Goal: Transaction & Acquisition: Book appointment/travel/reservation

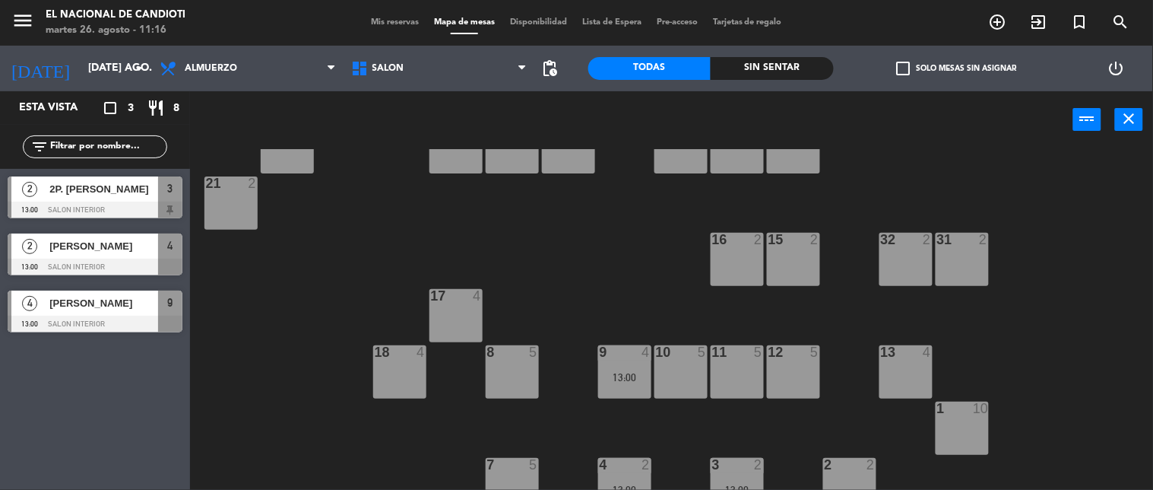
scroll to position [188, 0]
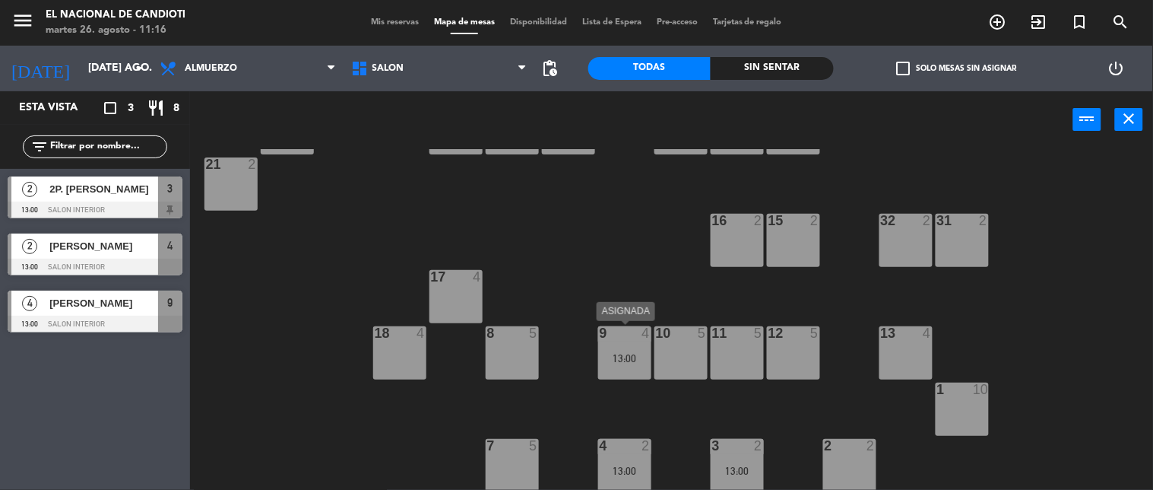
click at [610, 347] on div "9 4 13:00" at bounding box center [624, 352] width 53 height 53
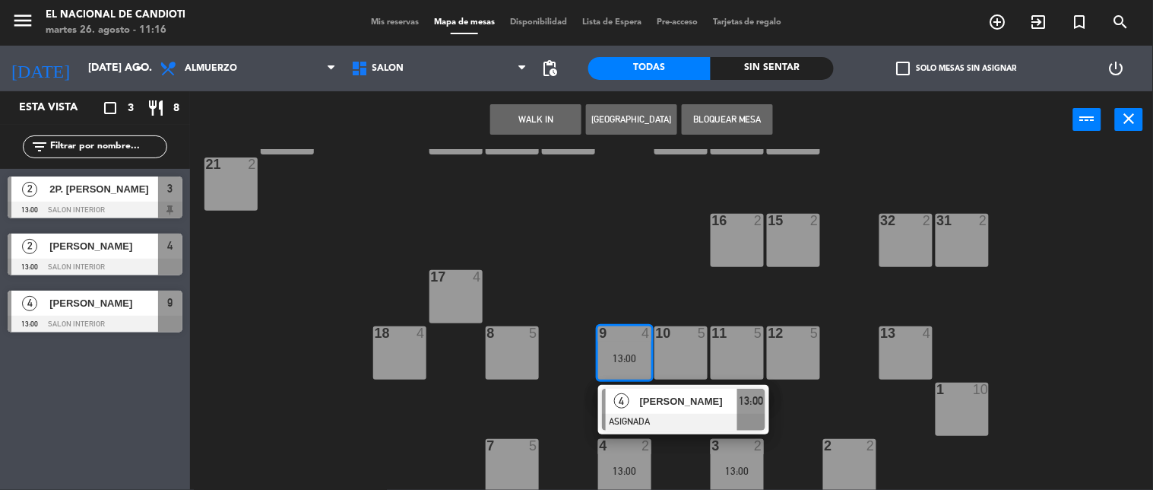
click at [559, 389] on div "24 4 D1 4 D2 4 D3 4 D4 4 23 4 28 2 30 4 22 4 25 4 26 2 27 2 29 4 21 2 16 2 15 2…" at bounding box center [677, 319] width 952 height 341
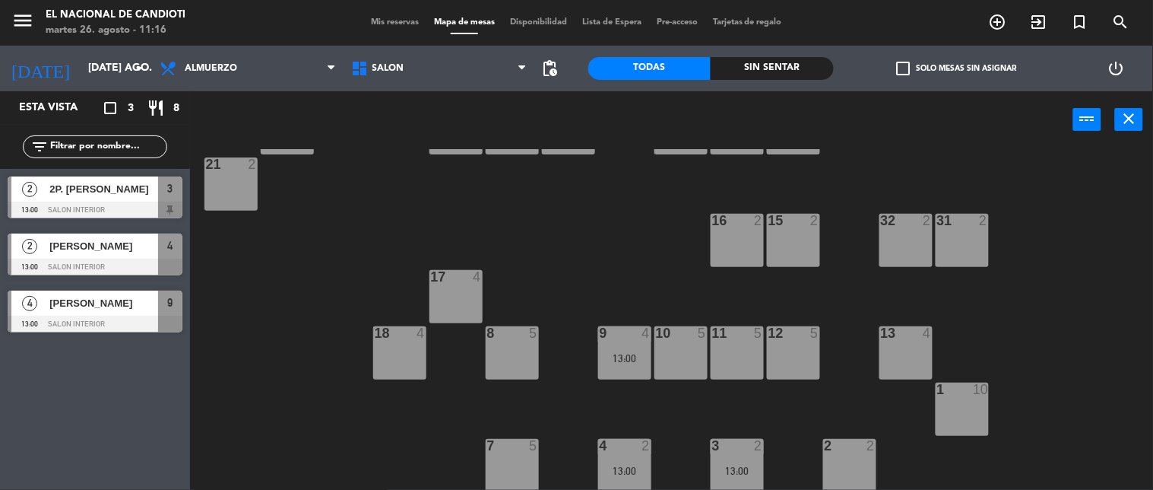
click at [620, 452] on div "4 2" at bounding box center [624, 446] width 53 height 15
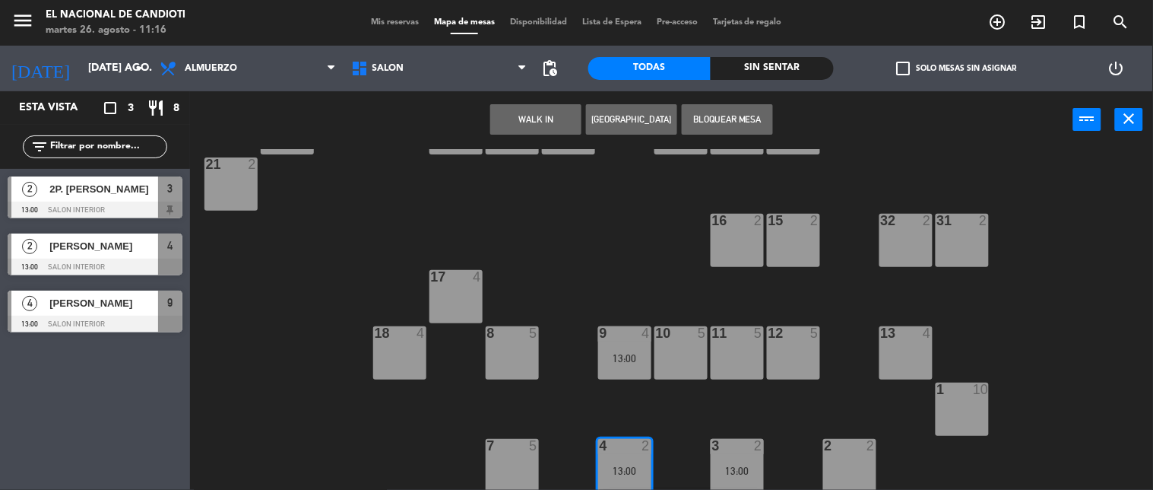
scroll to position [243, 0]
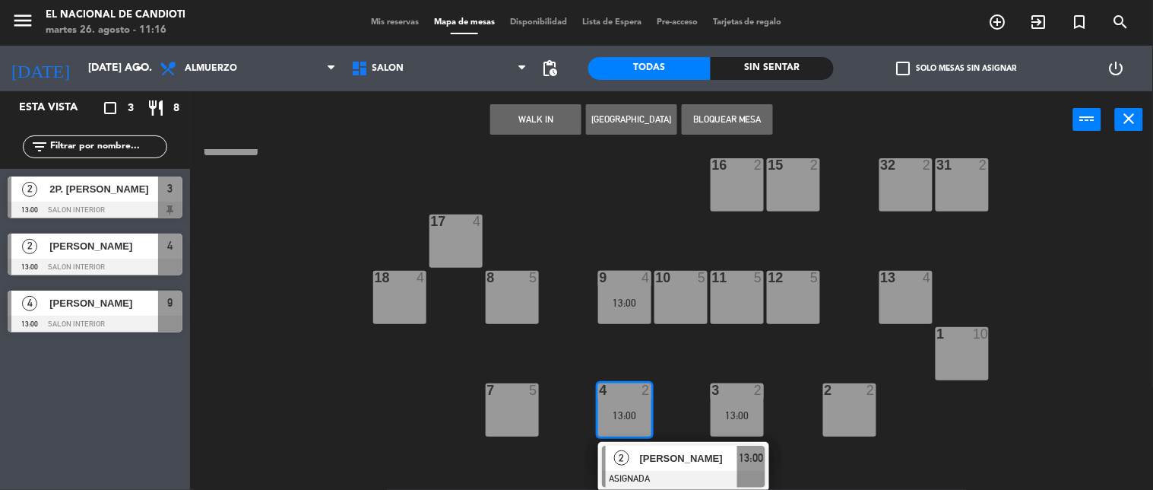
click at [665, 462] on span "[PERSON_NAME]" at bounding box center [688, 458] width 97 height 16
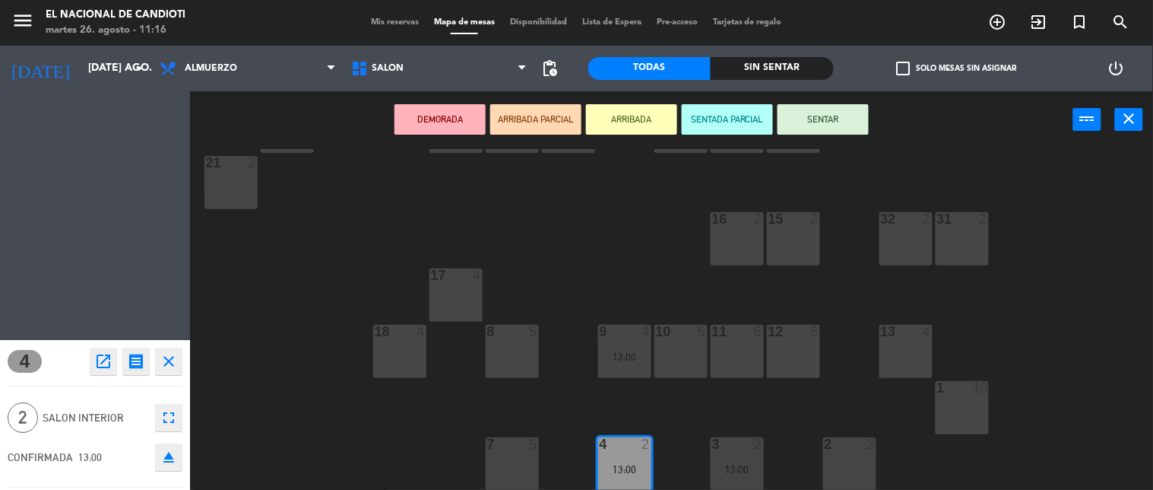
scroll to position [188, 0]
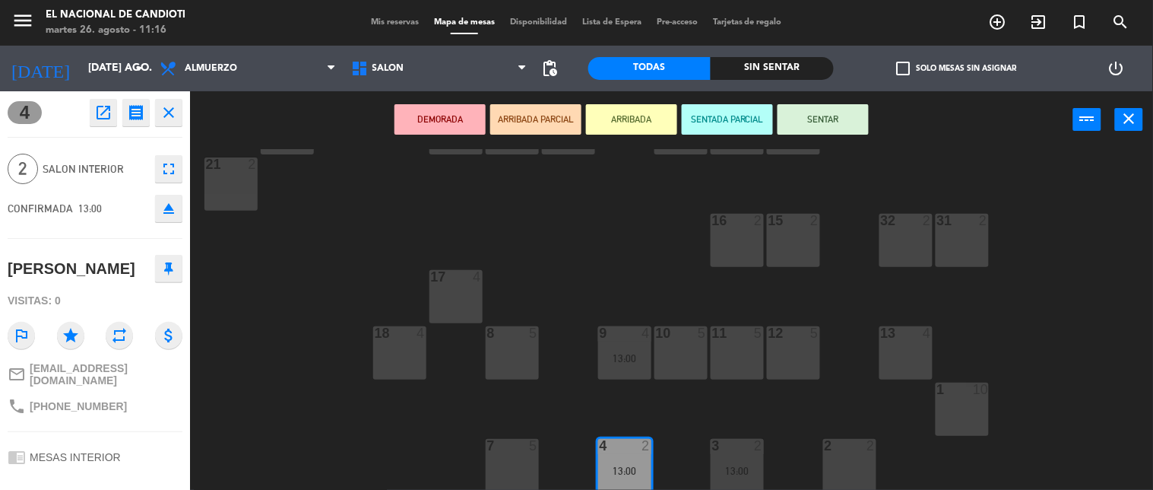
click at [155, 276] on button at bounding box center [168, 268] width 27 height 27
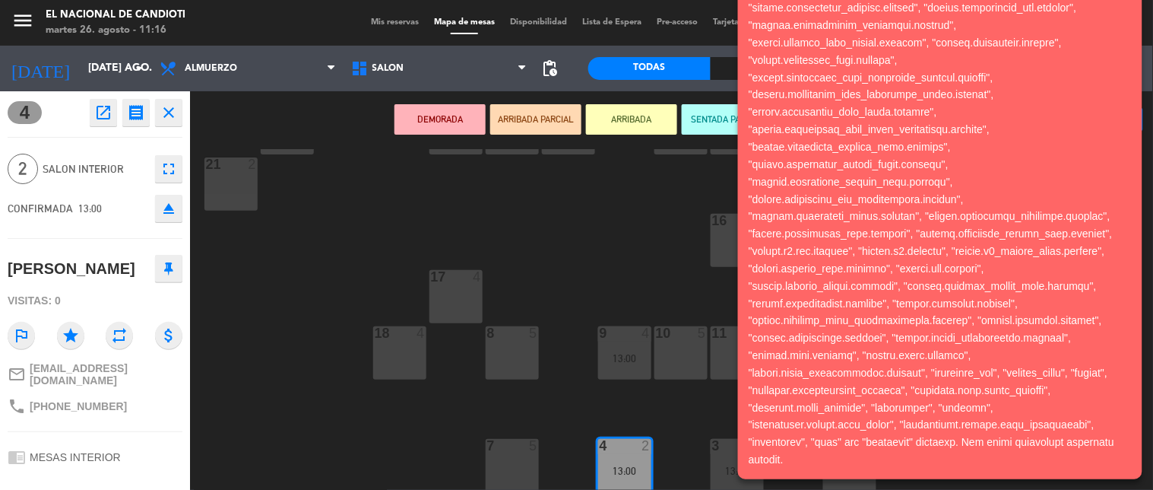
click at [312, 406] on div "24 4 D1 4 D2 4 D3 4 D4 4 23 4 28 2 30 4 22 4 25 4 26 2 27 2 29 4 21 2 16 2 15 2…" at bounding box center [677, 319] width 952 height 341
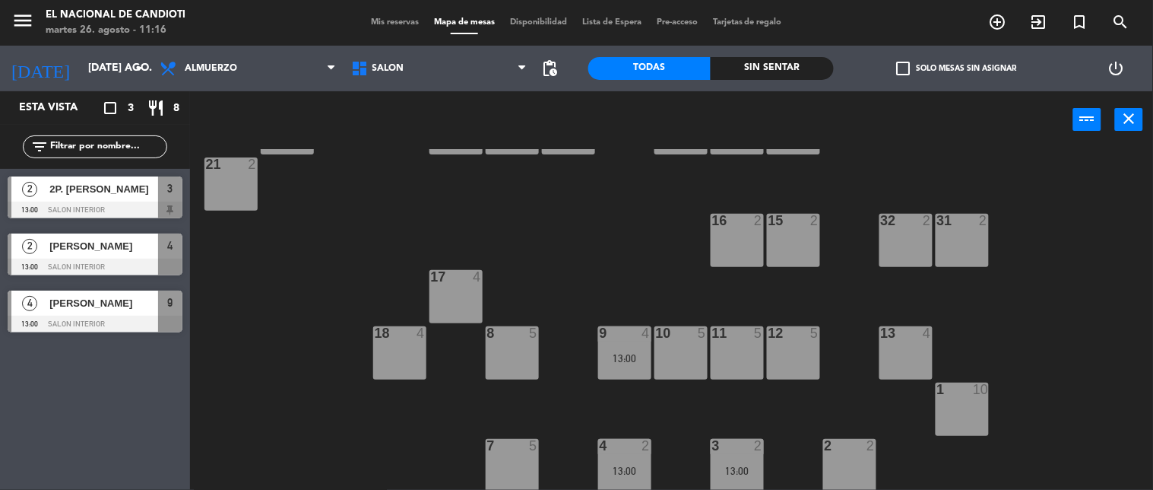
click at [224, 435] on div "24 4 D1 4 D2 4 D3 4 D4 4 23 4 28 2 30 4 22 4 25 4 26 2 27 2 29 4 21 2 16 2 15 2…" at bounding box center [677, 319] width 952 height 341
click at [332, 430] on div "24 4 D1 4 D2 4 D3 4 D4 4 23 4 28 2 30 4 22 4 25 4 26 2 27 2 29 4 21 2 16 2 15 2…" at bounding box center [677, 319] width 952 height 341
click at [101, 69] on input "[DATE] ago." at bounding box center [153, 68] width 144 height 27
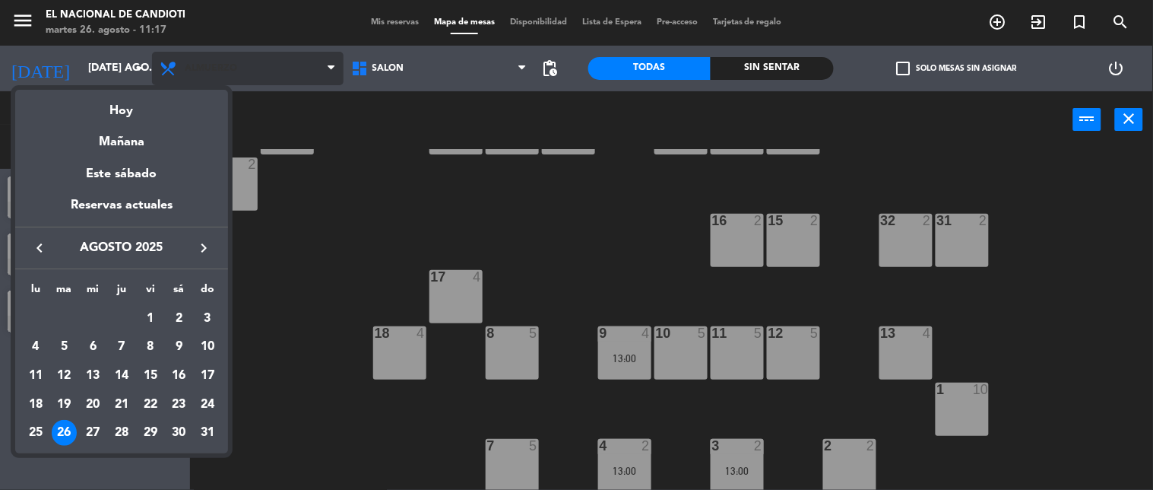
drag, startPoint x: 143, startPoint y: 106, endPoint x: 186, endPoint y: 72, distance: 55.2
click at [145, 107] on div "Hoy" at bounding box center [121, 105] width 213 height 31
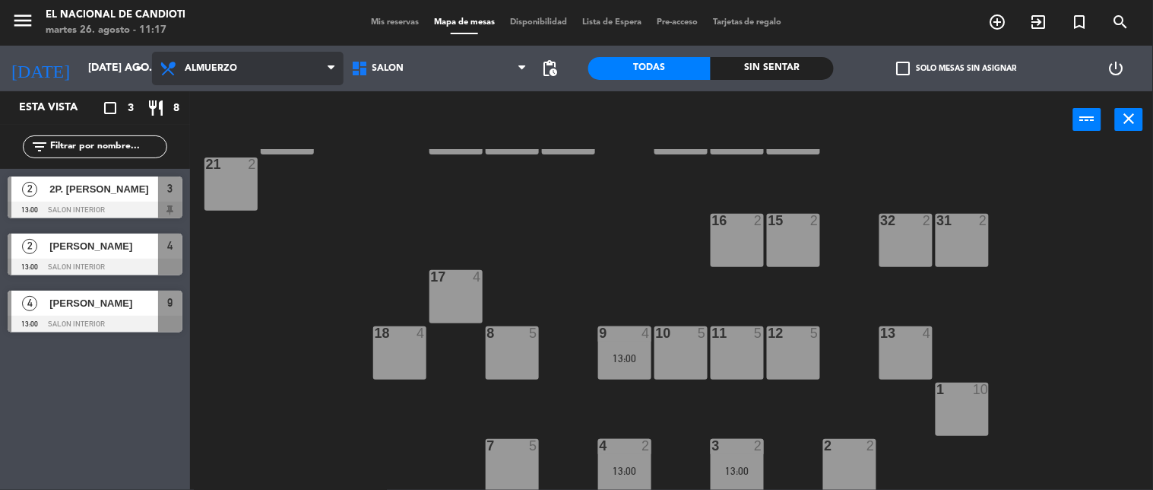
click at [211, 73] on span "Almuerzo" at bounding box center [211, 68] width 52 height 11
click at [225, 103] on ng-component "menu El Nacional de Candioti martes 26. agosto - 11:17 Mis reservas Mapa de mes…" at bounding box center [576, 245] width 1153 height 490
click at [293, 330] on div "24 4 D1 4 D2 4 D3 4 D4 4 23 4 28 2 30 4 22 4 25 4 26 2 27 2 29 4 21 2 16 2 15 2…" at bounding box center [677, 319] width 952 height 341
click at [225, 70] on span "Almuerzo" at bounding box center [211, 68] width 52 height 11
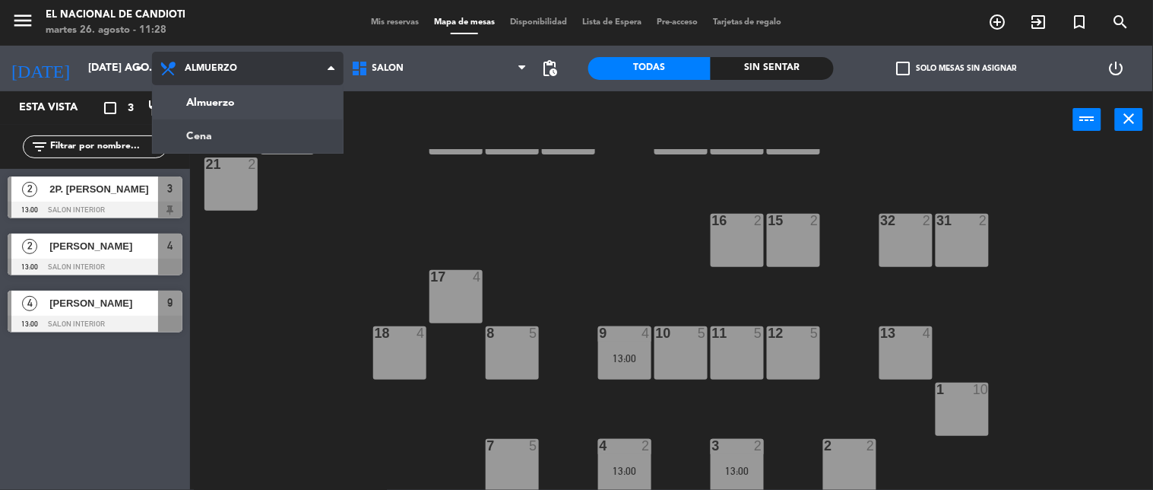
click at [208, 135] on ng-component "menu El Nacional de Candioti martes 26. agosto - 11:28 Mis reservas Mapa de mes…" at bounding box center [576, 245] width 1153 height 490
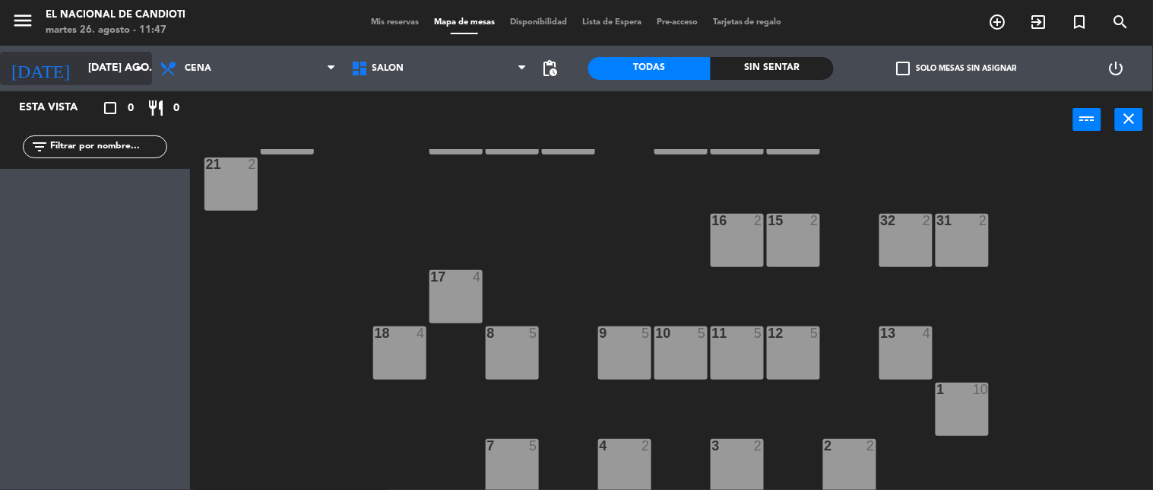
click at [116, 63] on input "[DATE] ago." at bounding box center [153, 68] width 144 height 27
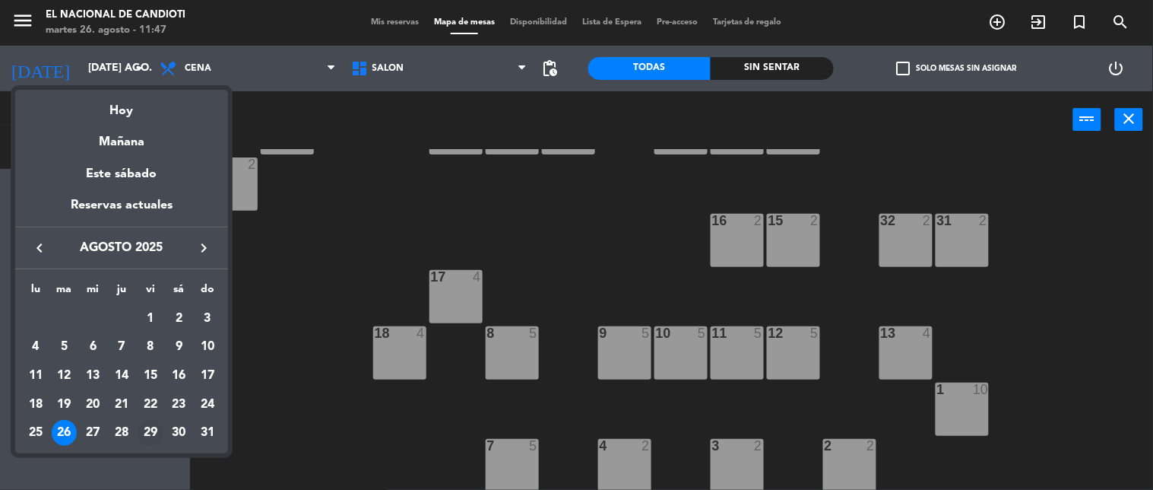
click at [147, 441] on div "29" at bounding box center [151, 433] width 26 height 26
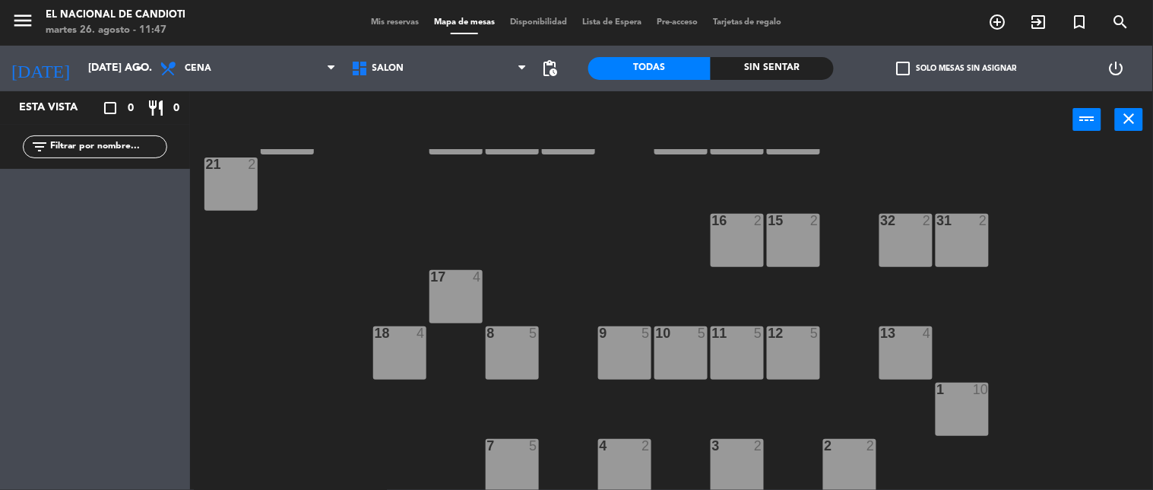
type input "vie. 29 ago."
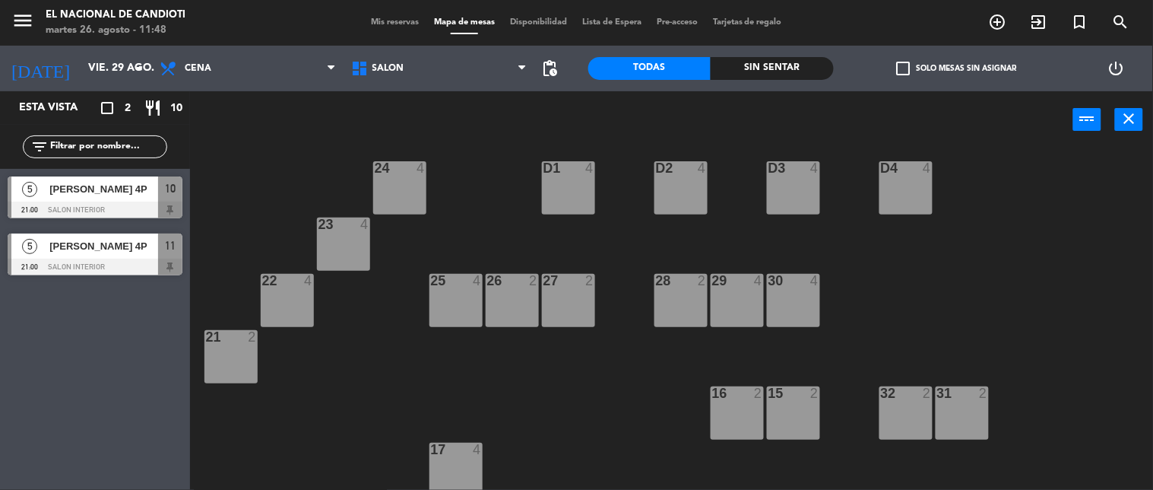
scroll to position [0, 0]
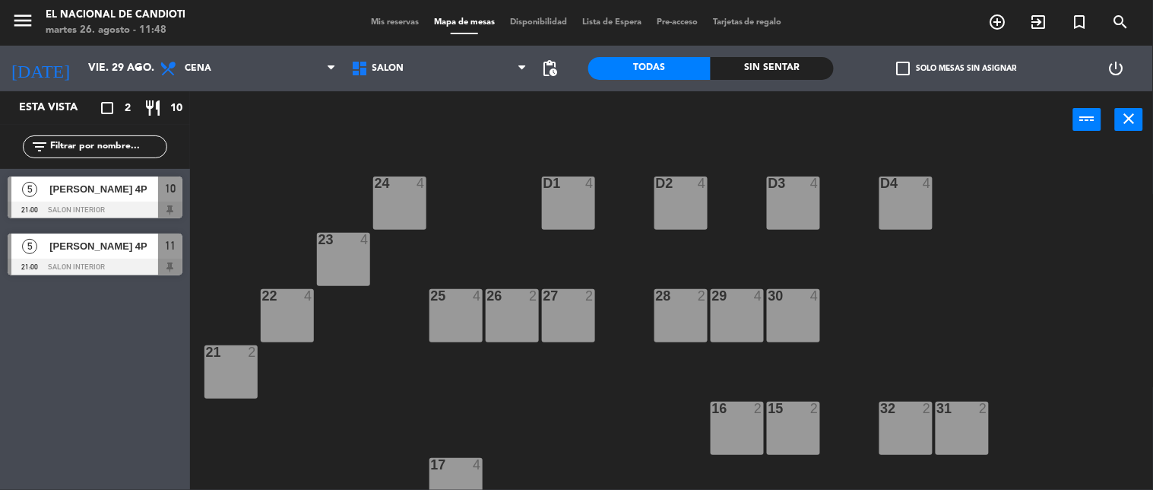
click at [574, 210] on div "D1 4" at bounding box center [568, 202] width 53 height 53
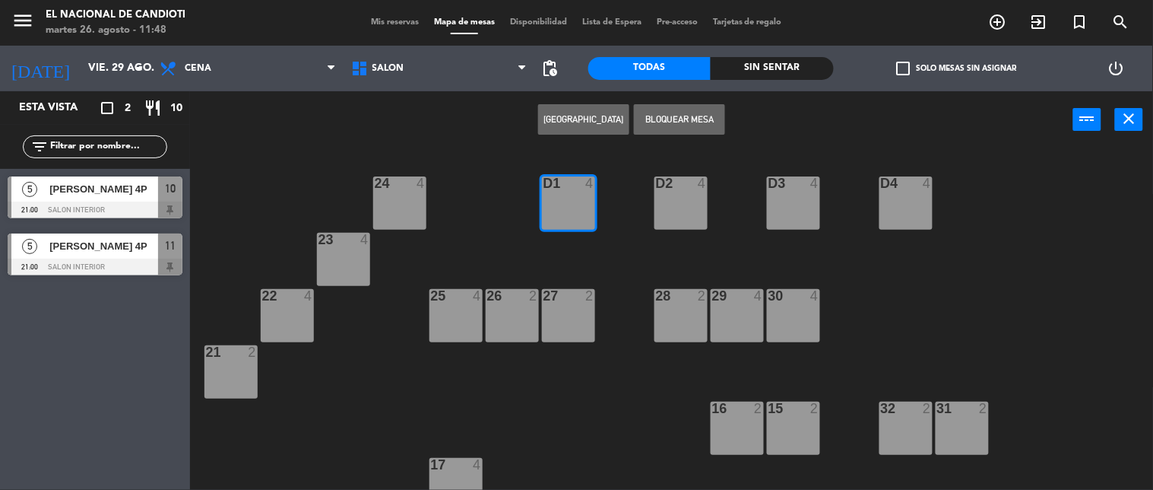
drag, startPoint x: 574, startPoint y: 210, endPoint x: 628, endPoint y: 198, distance: 55.3
click at [628, 198] on div "24 4 D1 4 D2 4 D3 4 D4 4 23 4 28 2 30 4 22 4 25 4 26 2 27 2 29 4 21 2 16 2 15 2…" at bounding box center [677, 319] width 952 height 341
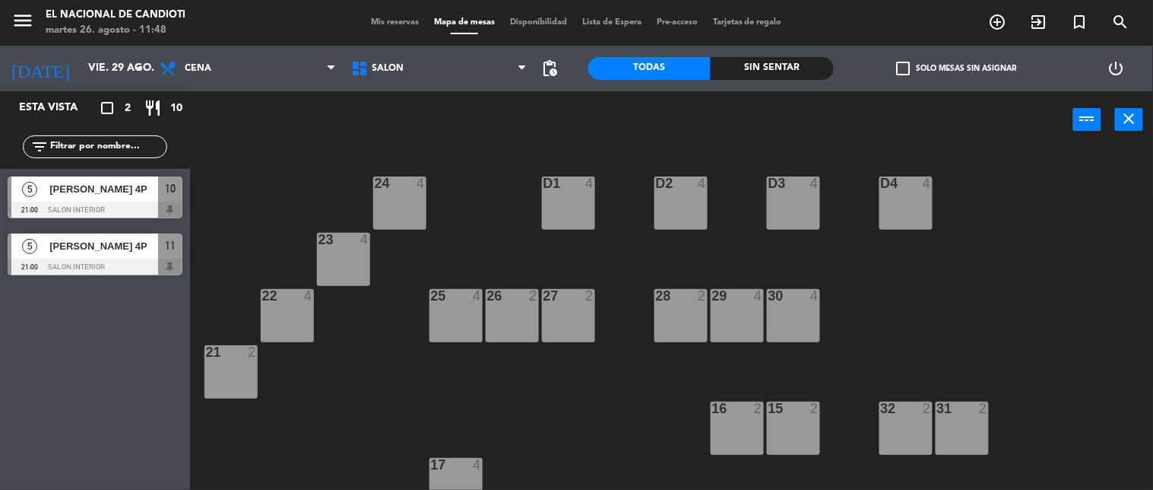
click at [544, 176] on div "D1" at bounding box center [544, 183] width 1 height 14
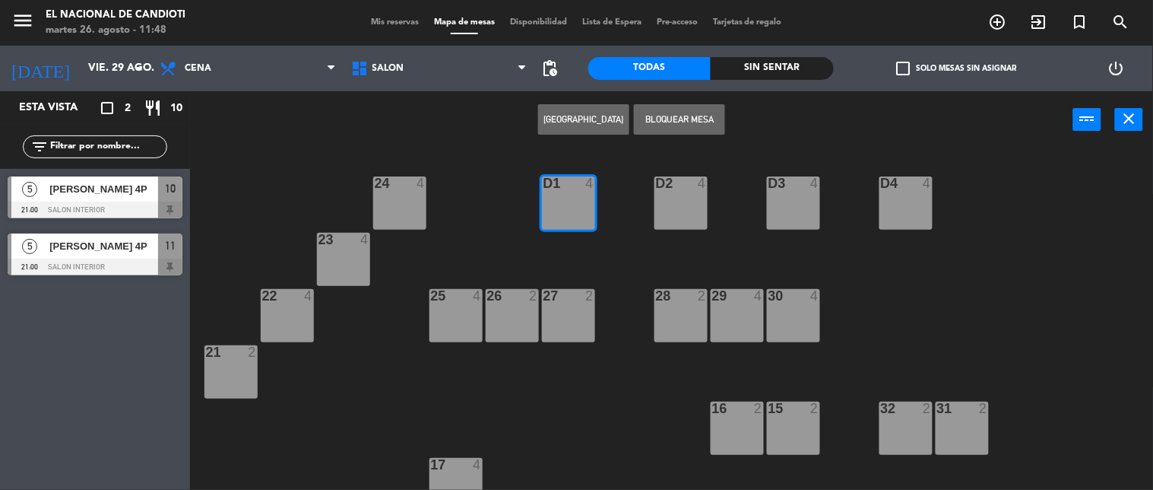
click at [611, 112] on button "[GEOGRAPHIC_DATA]" at bounding box center [583, 119] width 91 height 30
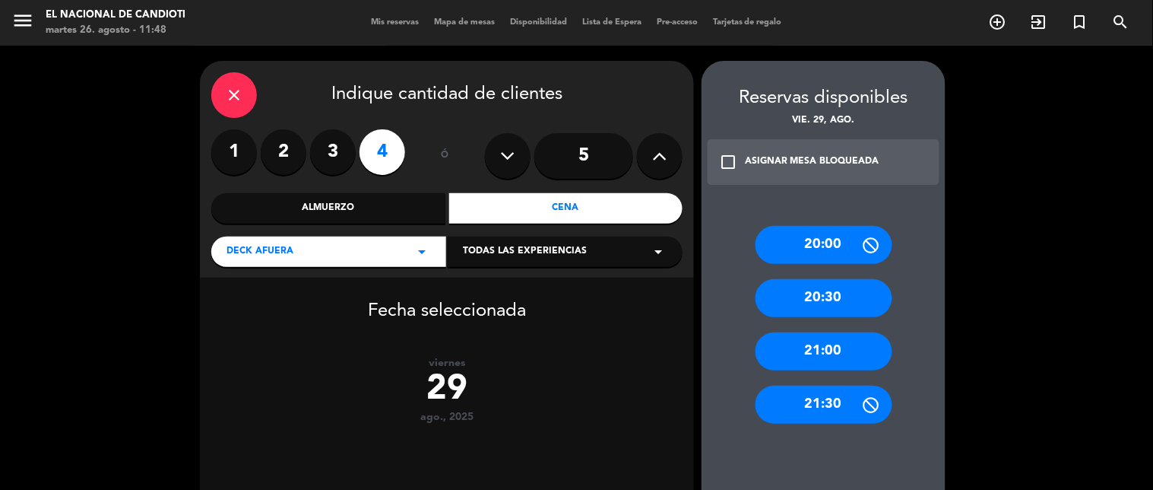
click at [670, 156] on button at bounding box center [660, 156] width 46 height 46
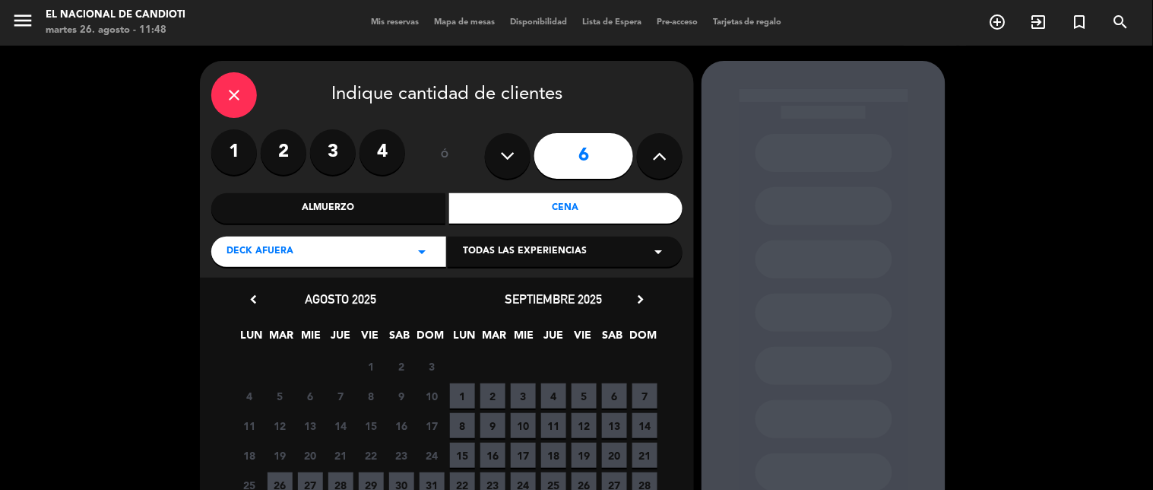
click at [366, 482] on span "29" at bounding box center [371, 484] width 25 height 25
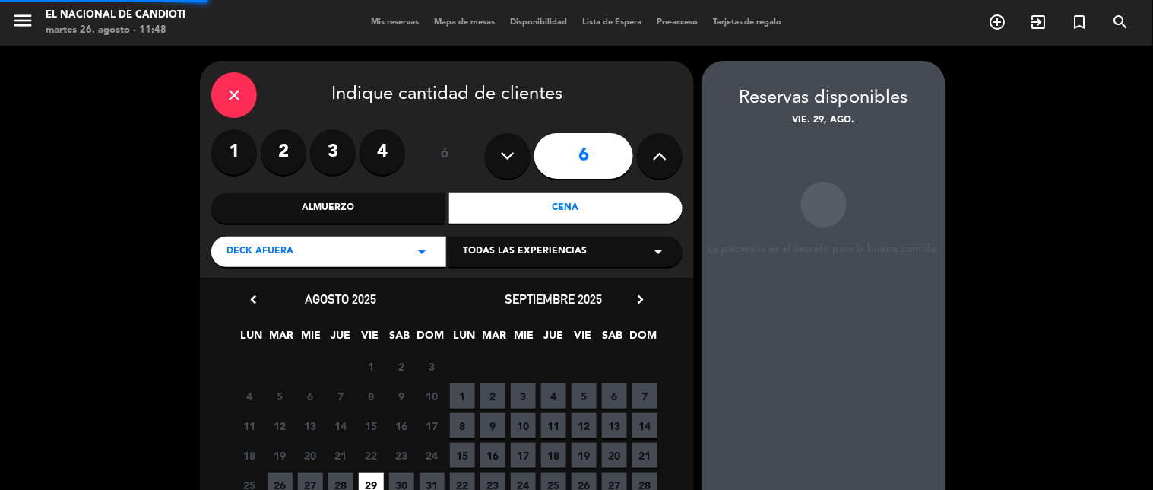
scroll to position [61, 0]
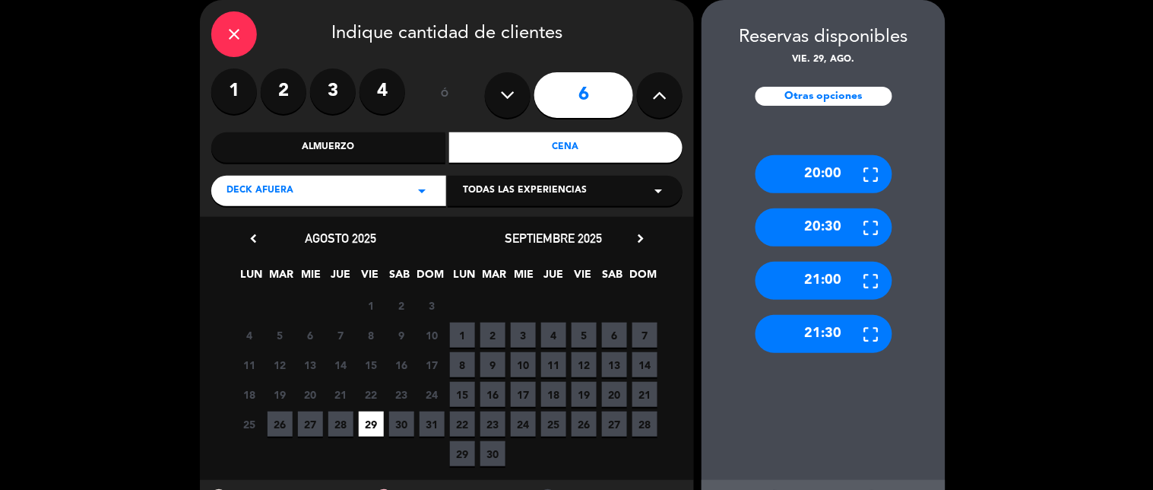
click at [821, 274] on div "21:00" at bounding box center [824, 281] width 137 height 38
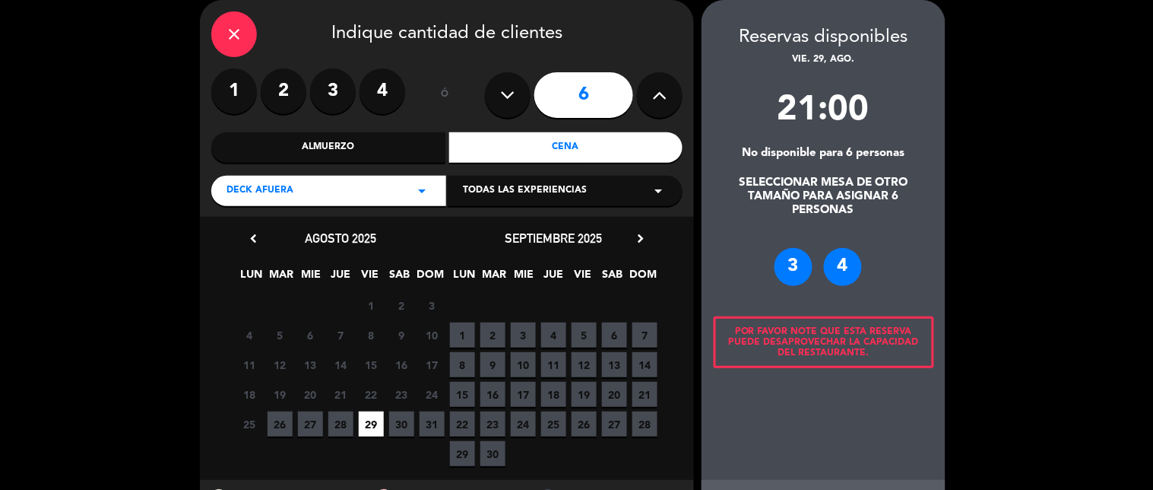
click at [538, 108] on input "6" at bounding box center [584, 95] width 99 height 46
click at [522, 107] on button at bounding box center [508, 95] width 46 height 46
type input "5"
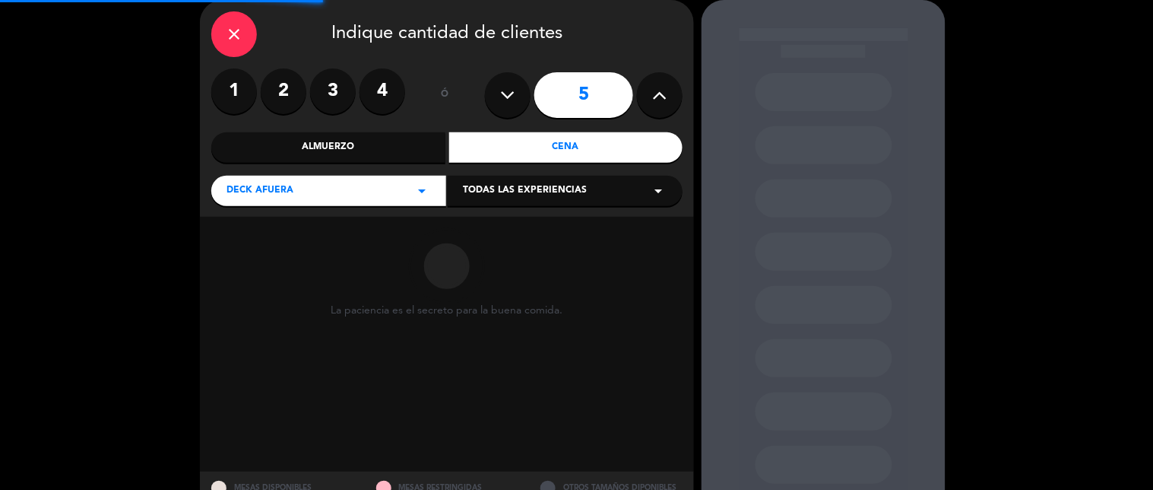
click at [512, 110] on button at bounding box center [508, 95] width 46 height 46
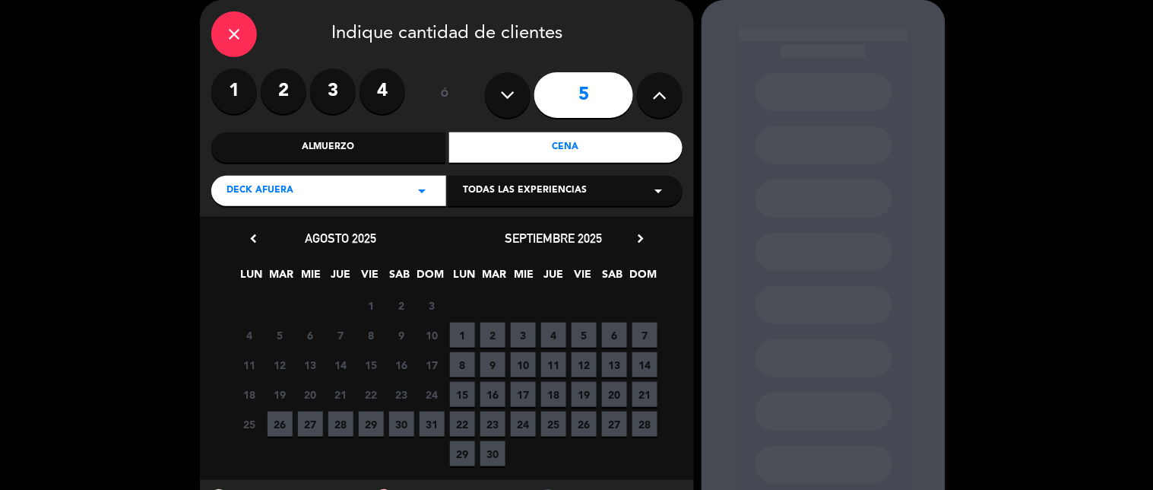
click at [508, 108] on button at bounding box center [508, 95] width 46 height 46
click at [369, 77] on label "4" at bounding box center [383, 91] width 46 height 46
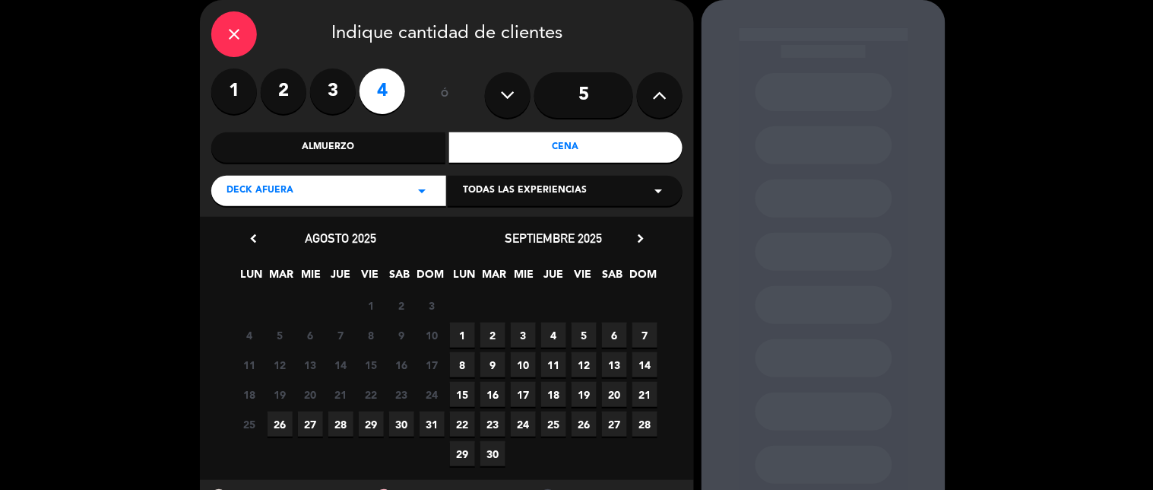
click at [371, 435] on span "29" at bounding box center [371, 423] width 25 height 25
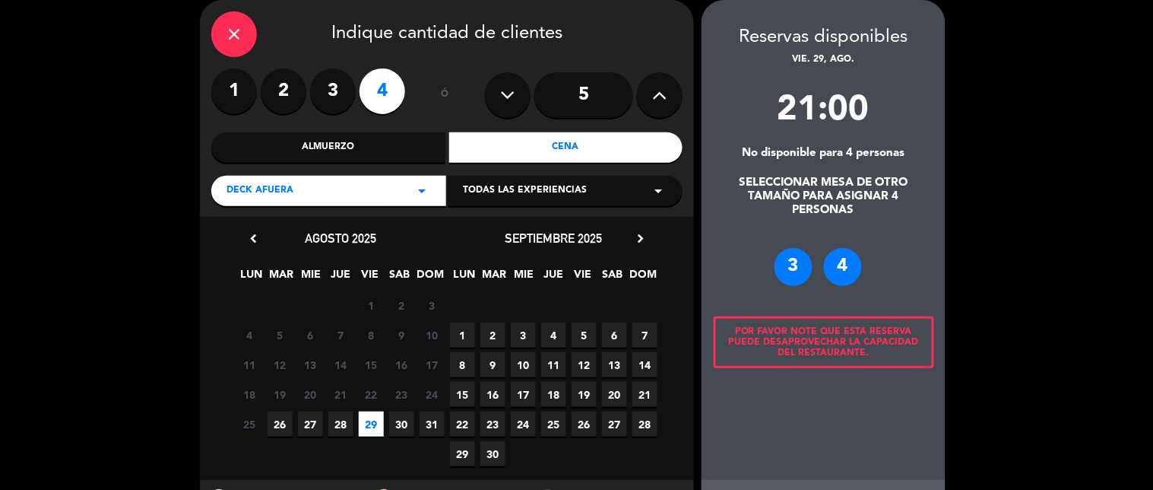
click at [371, 420] on span "29" at bounding box center [371, 423] width 25 height 25
click at [367, 96] on label "4" at bounding box center [383, 91] width 46 height 46
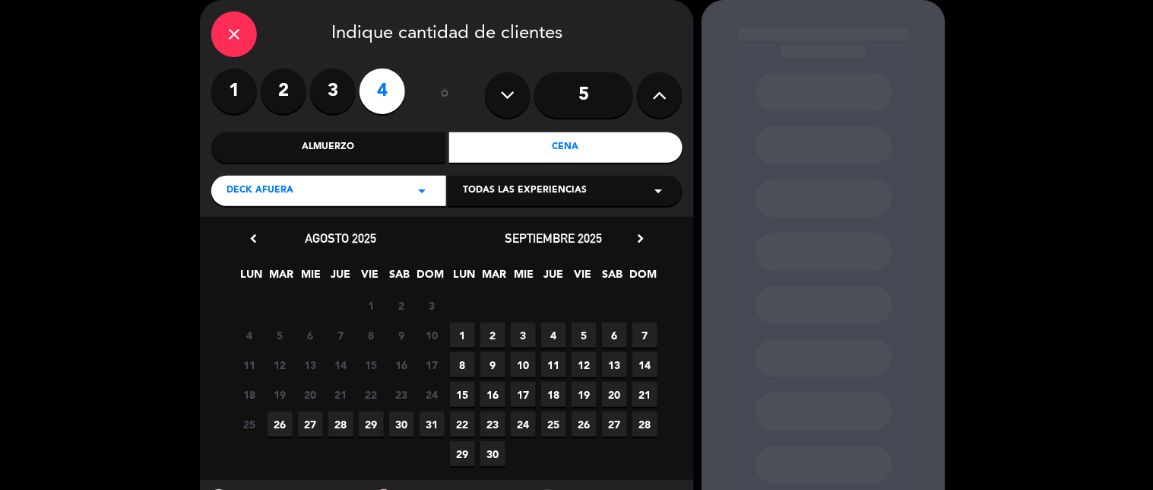
click at [362, 429] on span "29" at bounding box center [371, 423] width 25 height 25
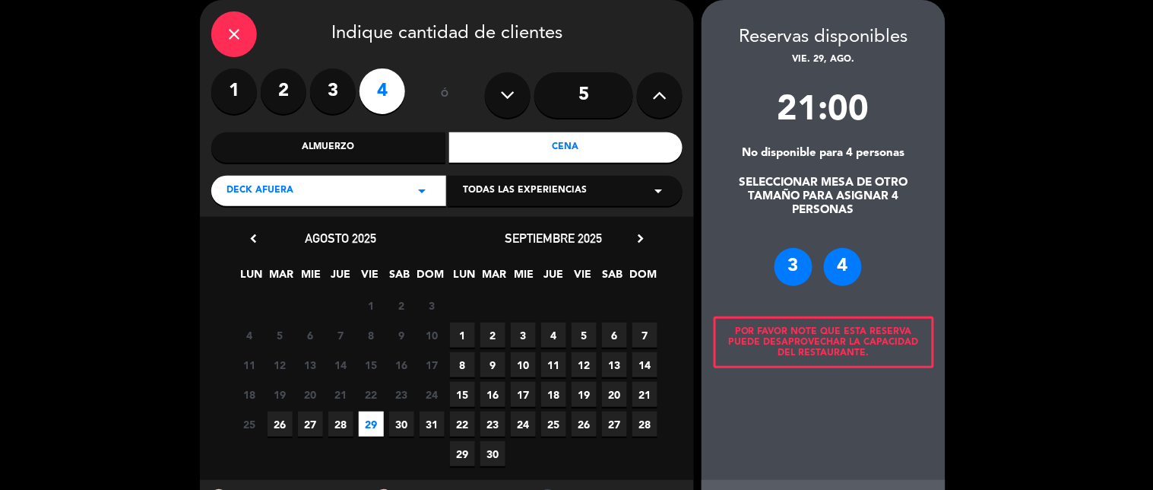
click at [824, 260] on div "4" at bounding box center [843, 267] width 38 height 38
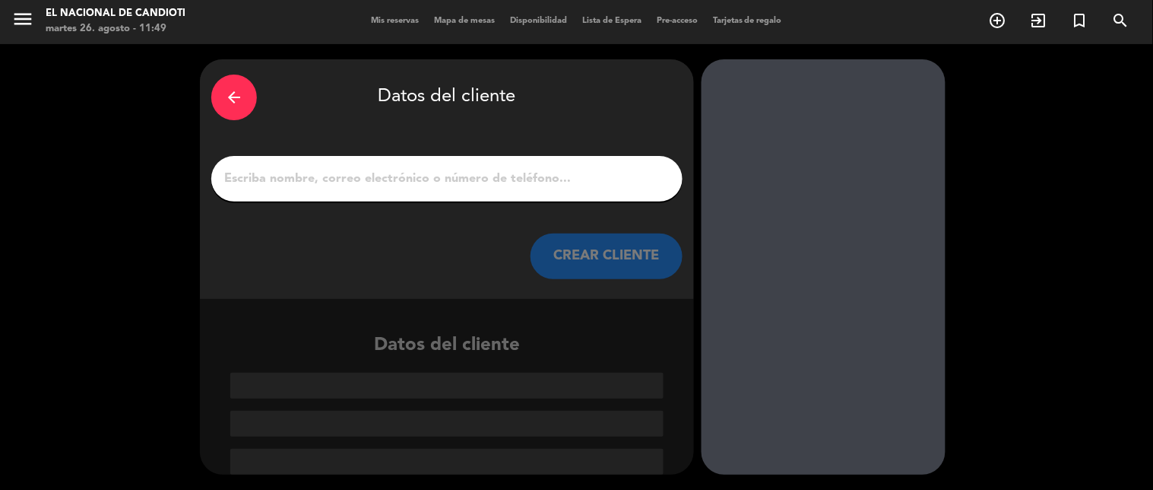
scroll to position [2, 0]
click at [833, 268] on div at bounding box center [824, 266] width 244 height 415
click at [593, 189] on div at bounding box center [446, 179] width 471 height 46
click at [575, 170] on input "1" at bounding box center [447, 178] width 449 height 21
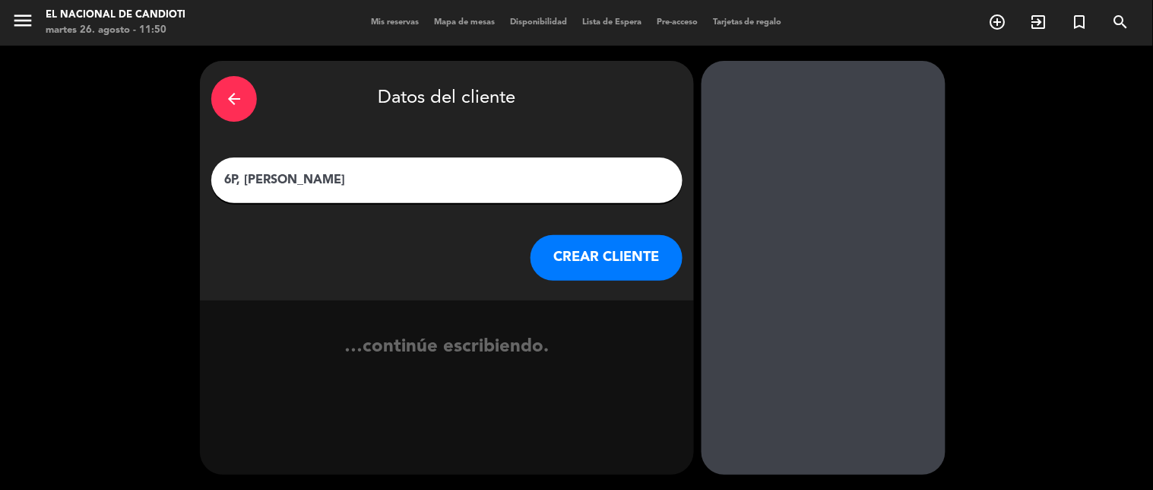
type input "6P, [PERSON_NAME]"
click at [639, 244] on button "CREAR CLIENTE" at bounding box center [607, 258] width 152 height 46
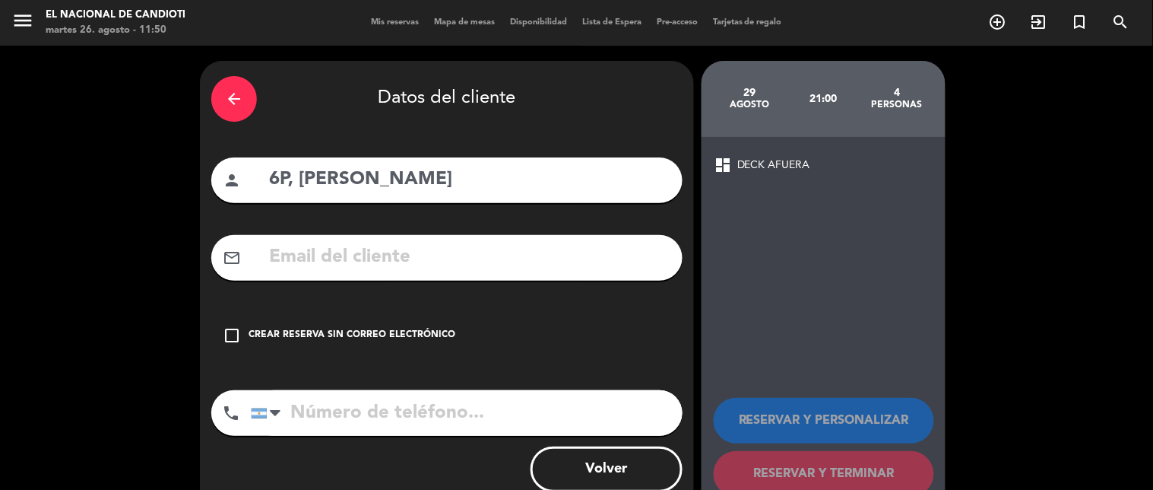
click at [237, 333] on icon "check_box_outline_blank" at bounding box center [232, 335] width 18 height 18
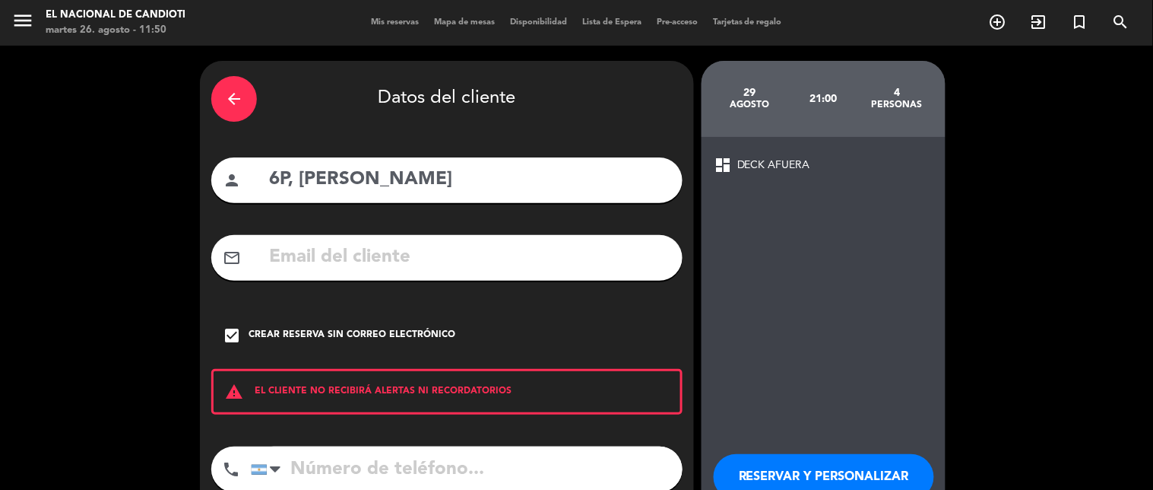
scroll to position [96, 0]
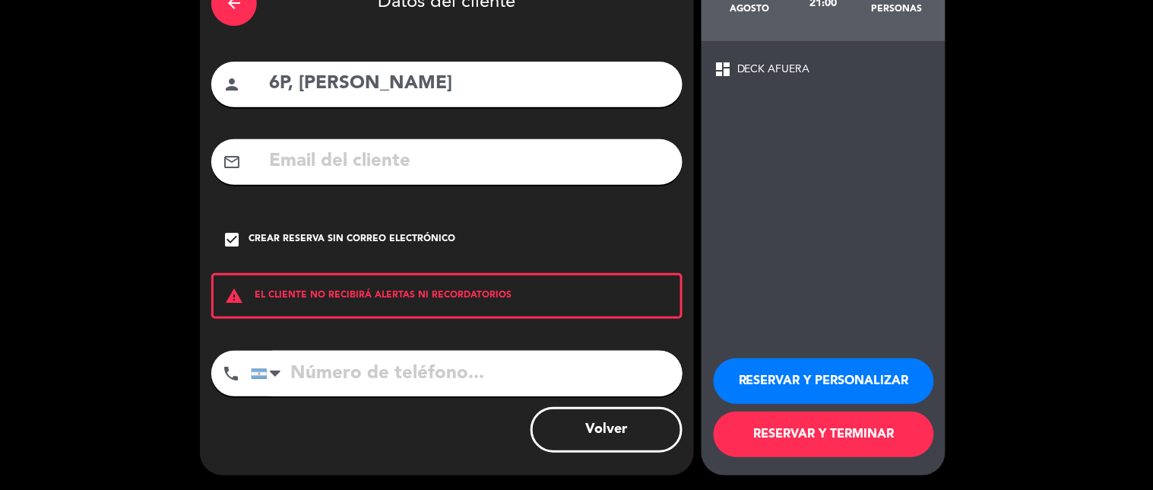
click at [850, 435] on button "RESERVAR Y TERMINAR" at bounding box center [824, 434] width 220 height 46
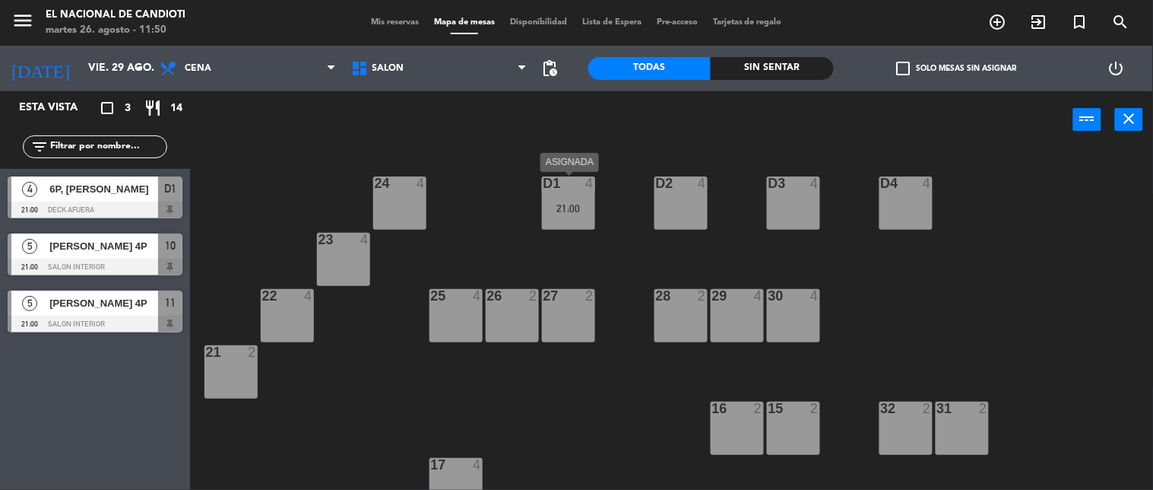
click at [579, 199] on div "D1 4 21:00" at bounding box center [568, 202] width 53 height 53
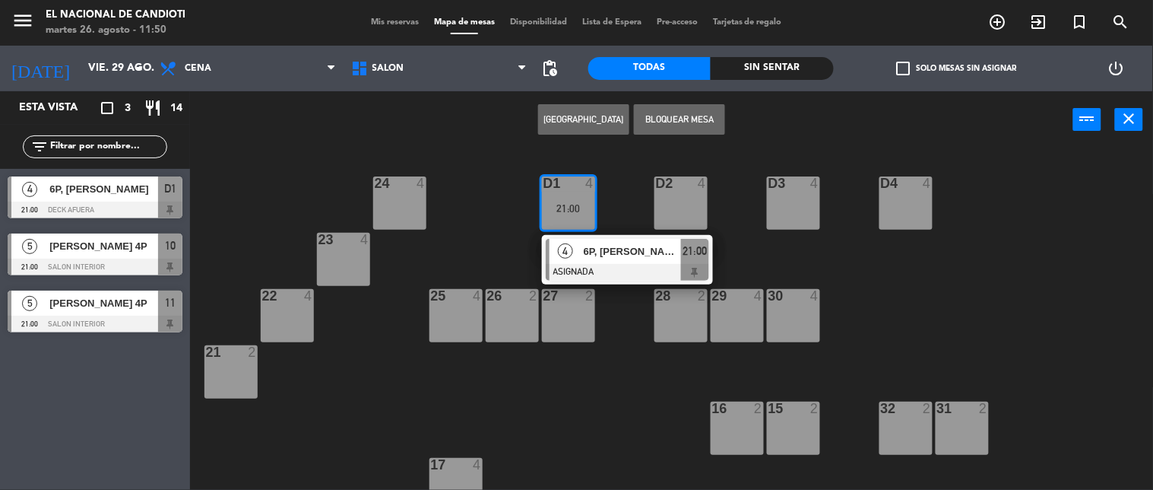
click at [579, 199] on div "D1 4 21:00" at bounding box center [568, 202] width 53 height 53
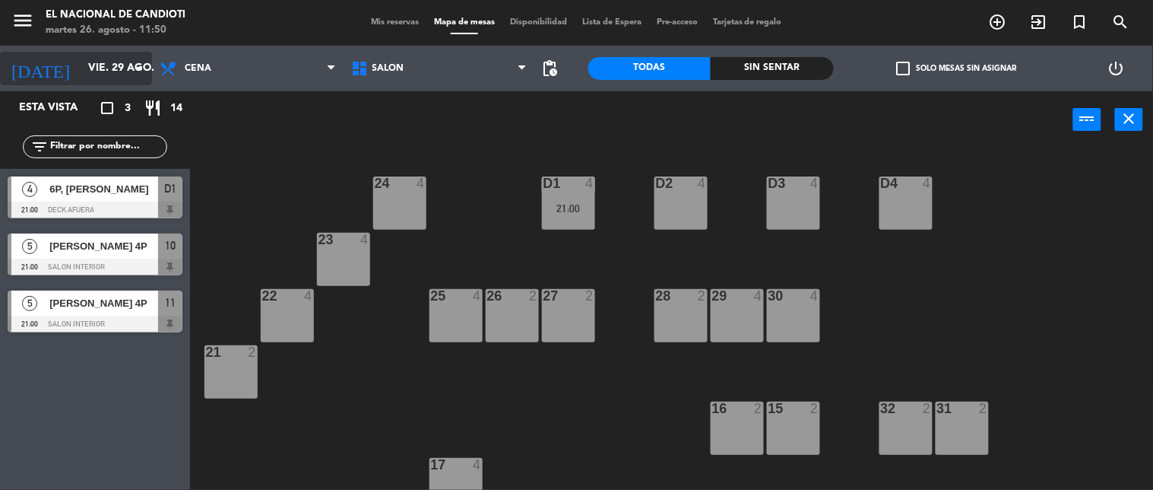
click at [144, 75] on icon "arrow_drop_down" at bounding box center [139, 68] width 18 height 18
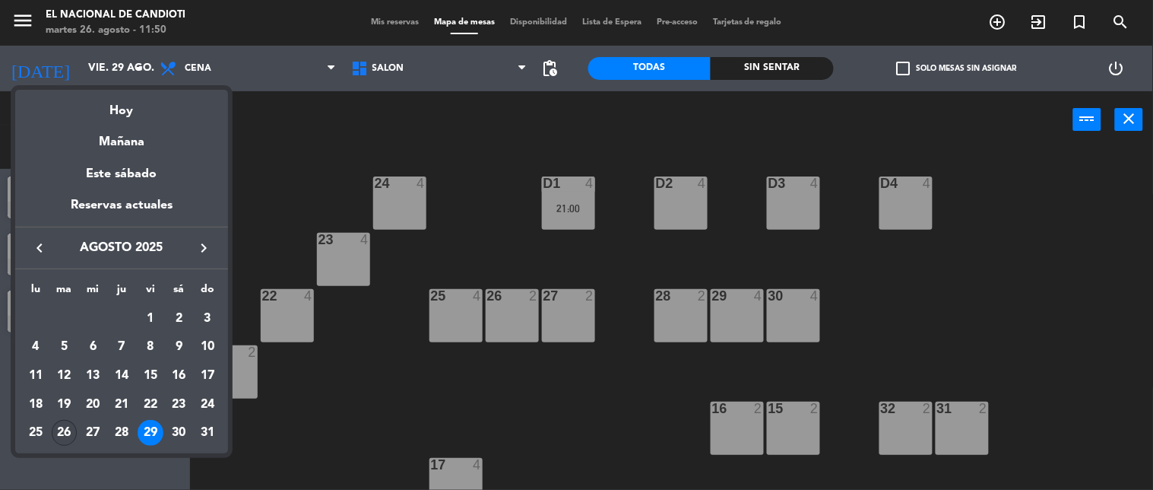
click at [55, 443] on td "26" at bounding box center [64, 432] width 29 height 29
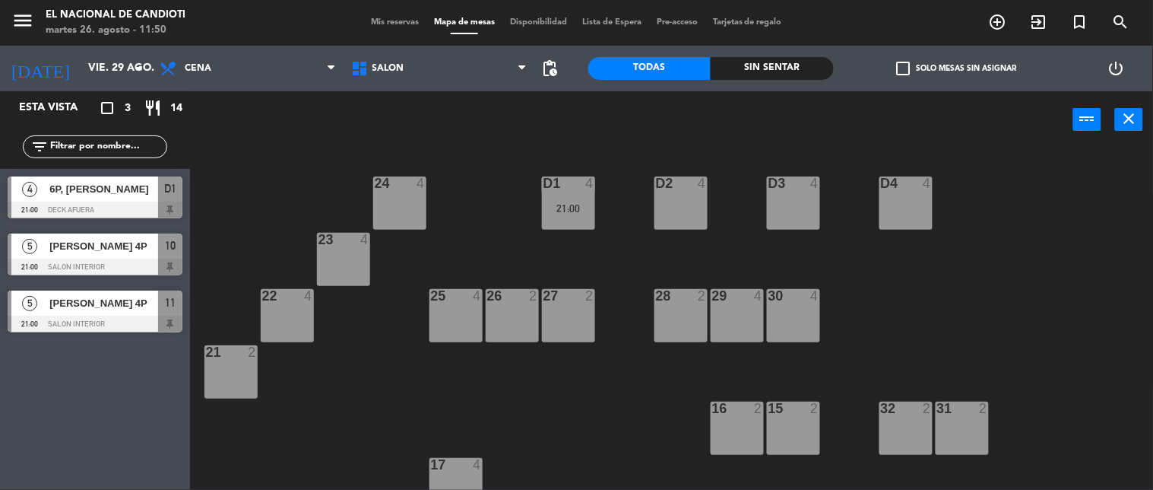
type input "[DATE] ago."
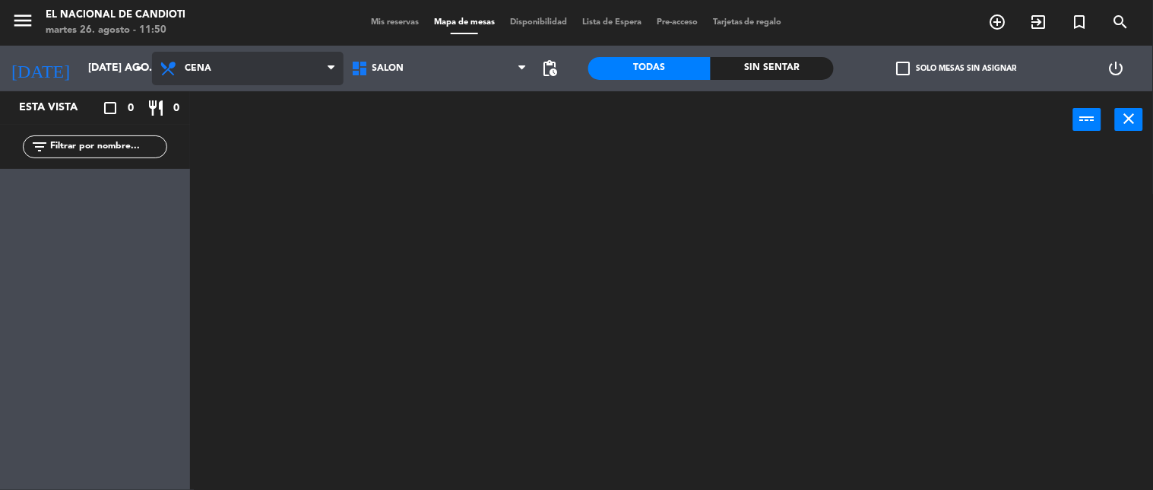
click at [224, 53] on span "Cena" at bounding box center [248, 68] width 192 height 33
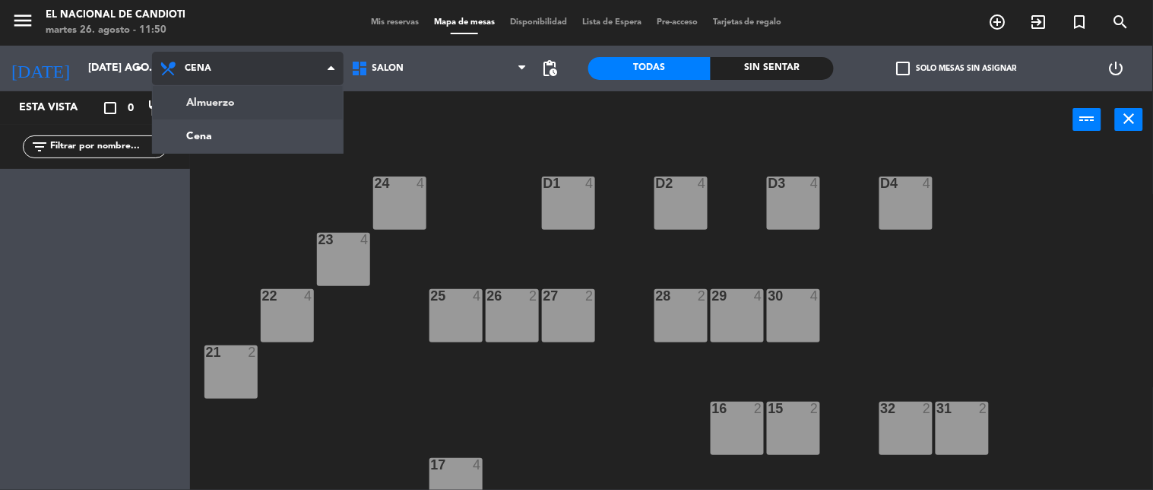
click at [259, 107] on ng-component "menu El Nacional de Candioti martes 26. agosto - 11:50 Mis reservas Mapa de mes…" at bounding box center [576, 245] width 1153 height 490
